Goal: Information Seeking & Learning: Find specific fact

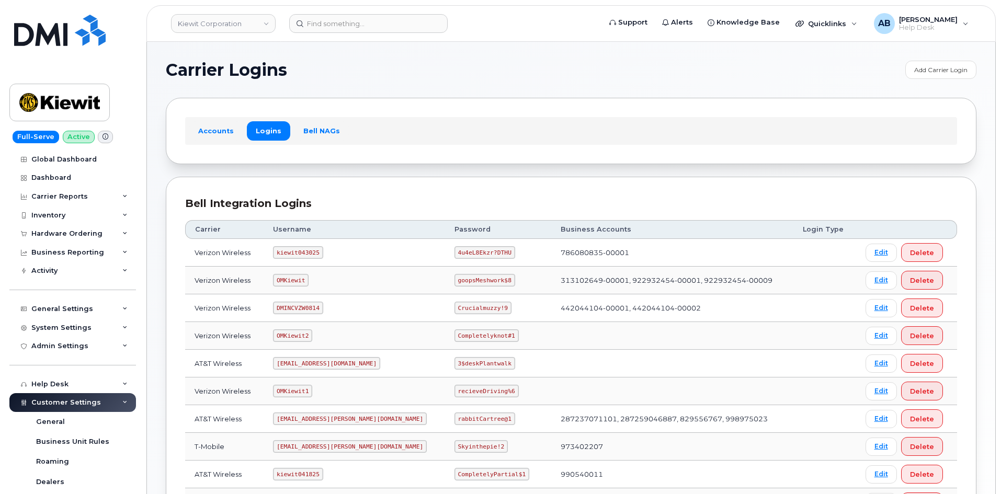
click at [299, 247] on code "kiewit043025" at bounding box center [298, 252] width 50 height 13
click at [300, 249] on code "kiewit043025" at bounding box center [298, 252] width 50 height 13
copy code "kiewit043025"
click at [455, 247] on code "4u4eL8Ekzr?DTHU" at bounding box center [485, 252] width 61 height 13
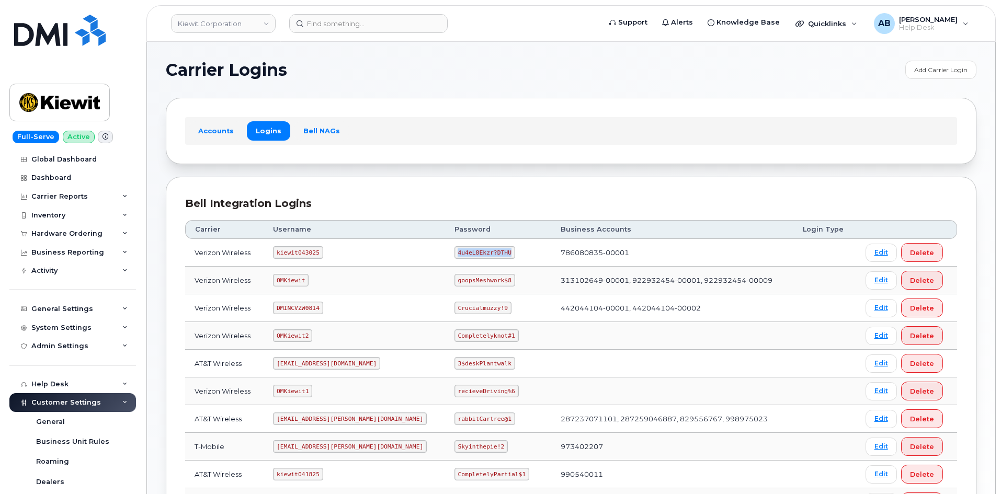
click at [455, 247] on code "4u4eL8Ekzr?DTHU" at bounding box center [485, 252] width 61 height 13
copy code "4u4eL8Ekzr?DTHU"
drag, startPoint x: 398, startPoint y: 158, endPoint x: 388, endPoint y: 153, distance: 10.8
click at [394, 157] on div "Accounts Logins Bell NAGs" at bounding box center [571, 131] width 811 height 66
